Goal: Information Seeking & Learning: Learn about a topic

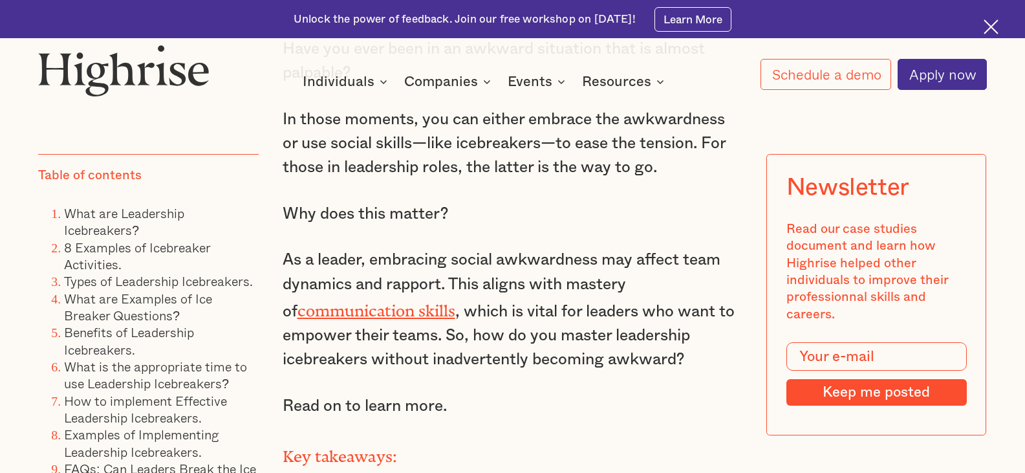
scroll to position [1034, 0]
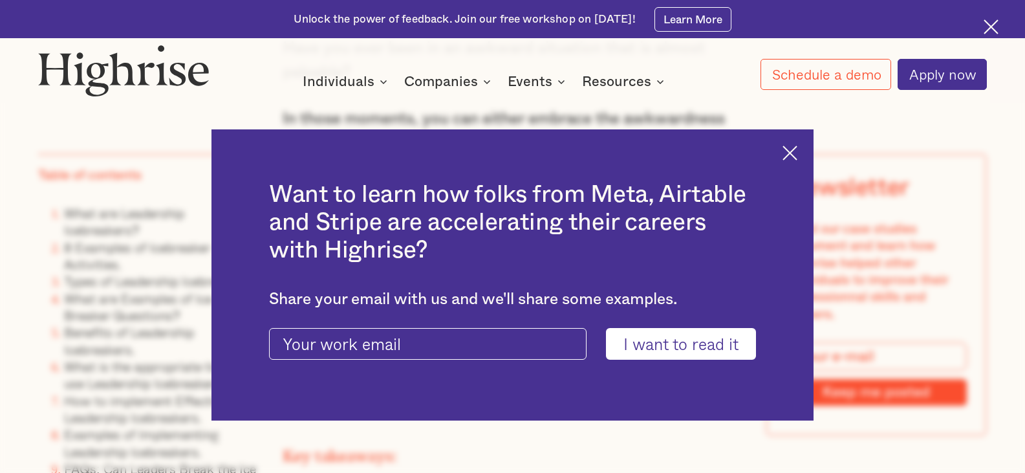
click at [805, 144] on div "Want to learn how folks from Meta, Airtable and Stripe are accelerating their c…" at bounding box center [512, 275] width 602 height 292
click at [794, 145] on img at bounding box center [789, 152] width 15 height 15
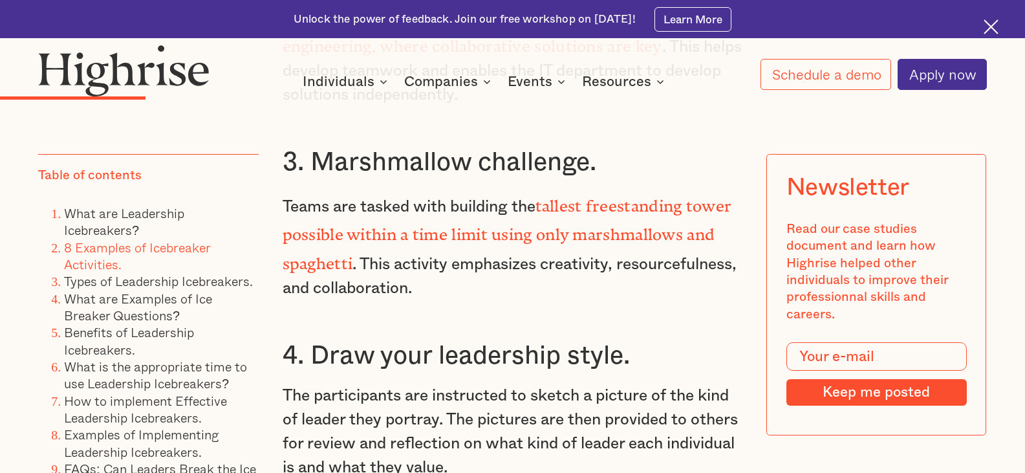
scroll to position [3749, 0]
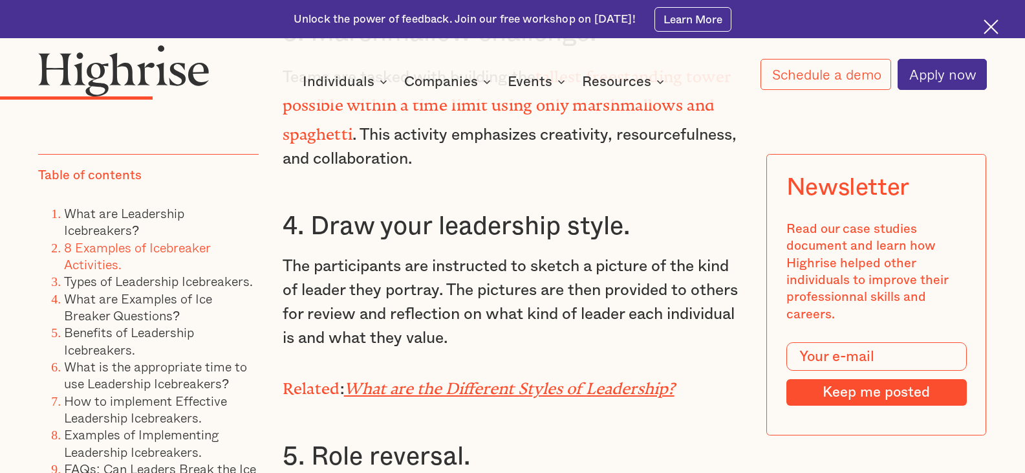
click at [649, 388] on em "What are the Different Styles of Leadership?" at bounding box center [509, 384] width 330 height 10
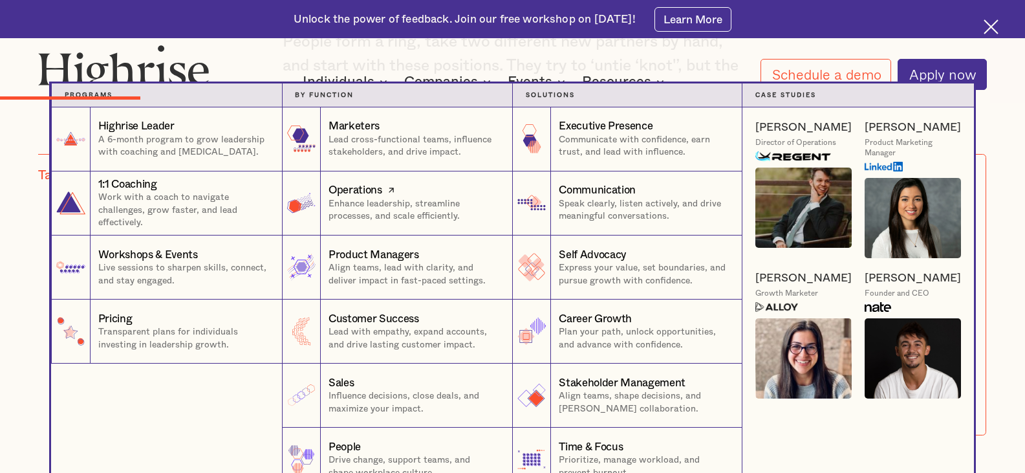
scroll to position [3490, 0]
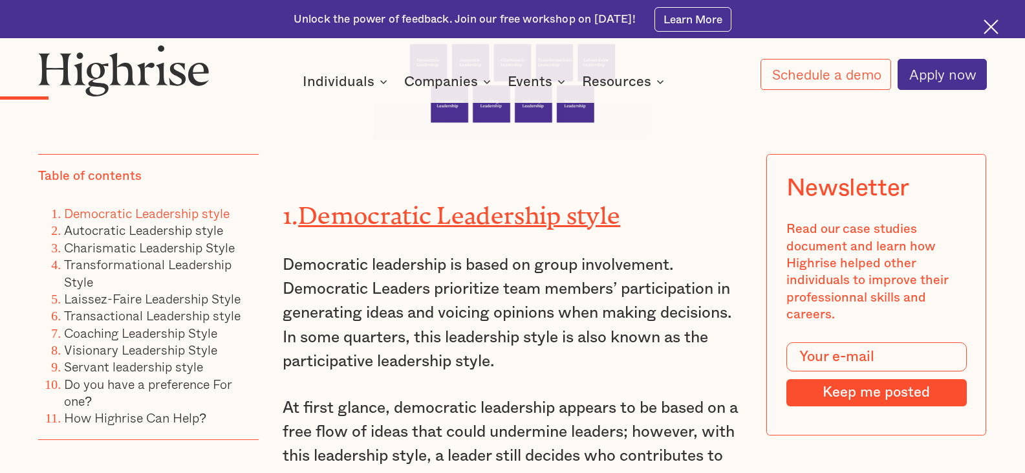
scroll to position [1551, 0]
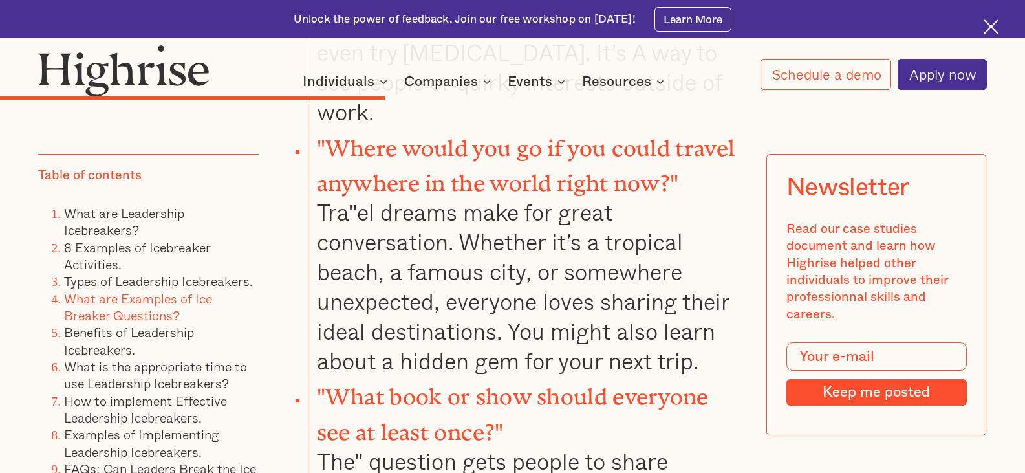
scroll to position [7433, 0]
